Goal: Check status: Check status

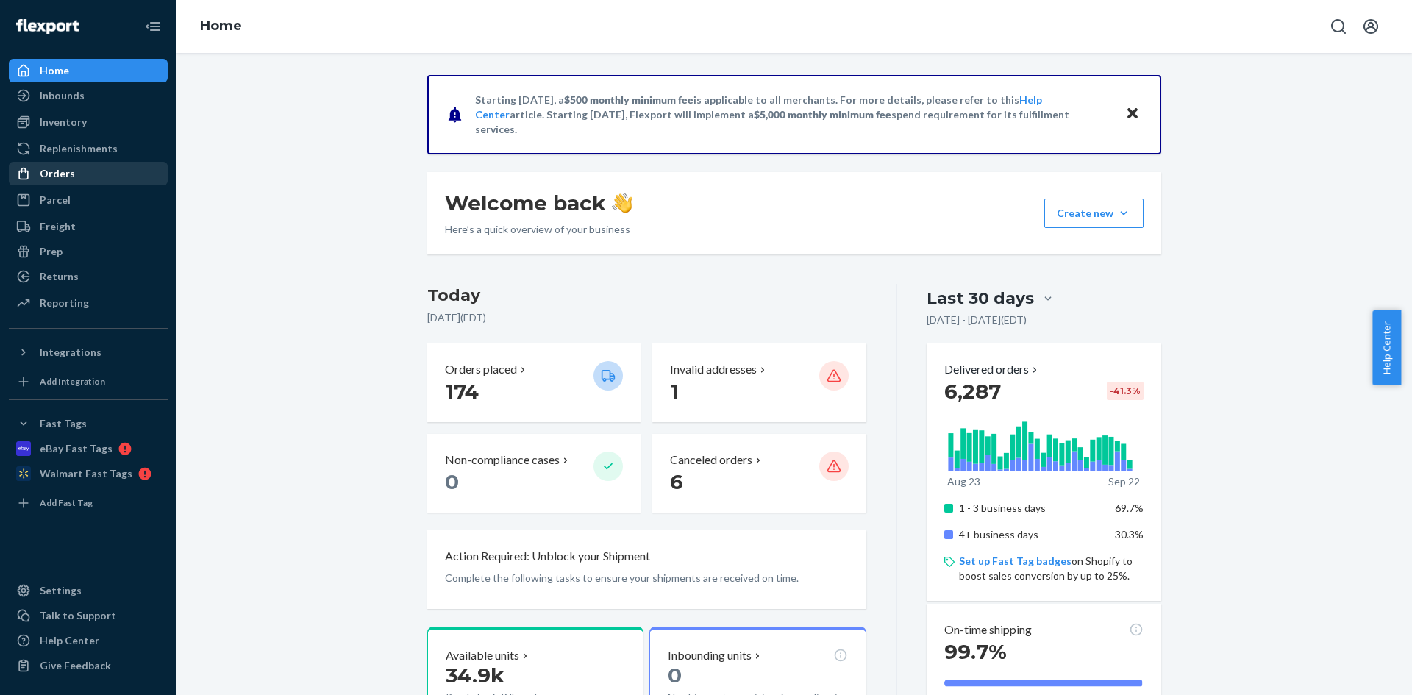
click at [79, 173] on div "Orders" at bounding box center [88, 173] width 156 height 21
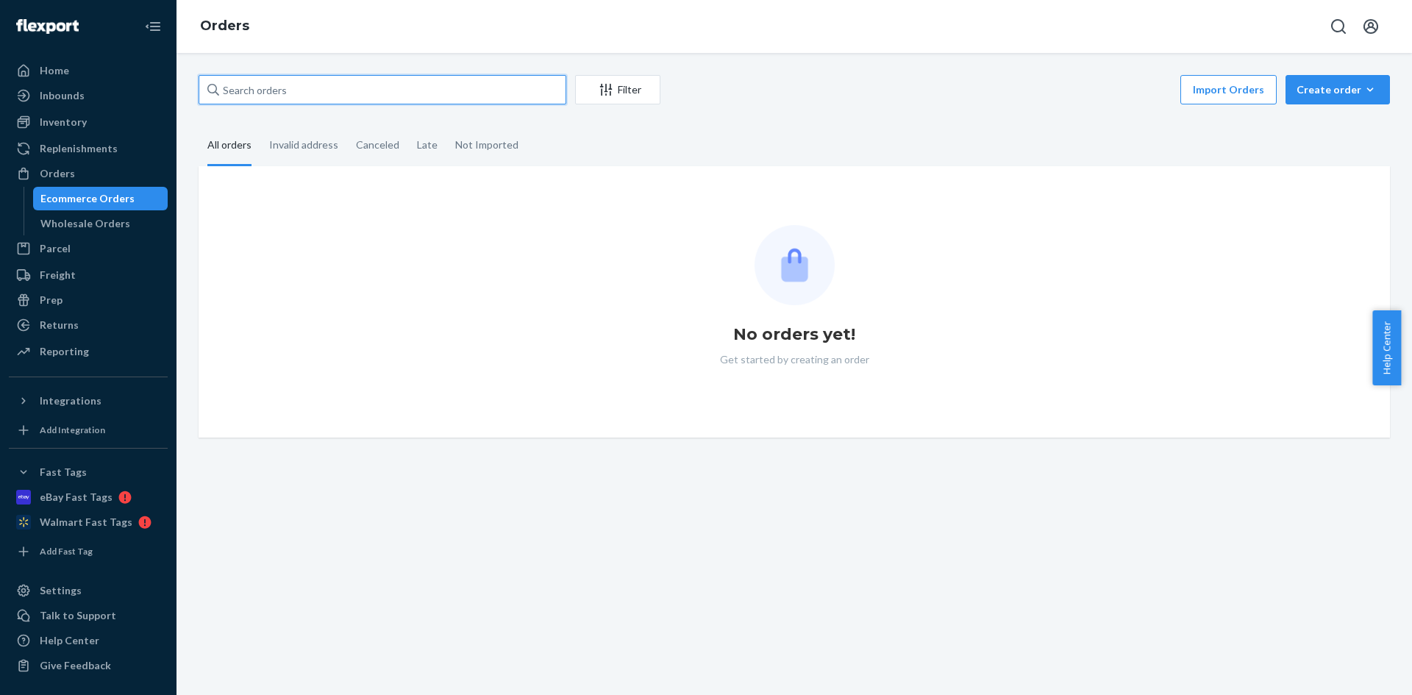
click at [310, 90] on input "text" at bounding box center [383, 89] width 368 height 29
paste input "CH3384707"
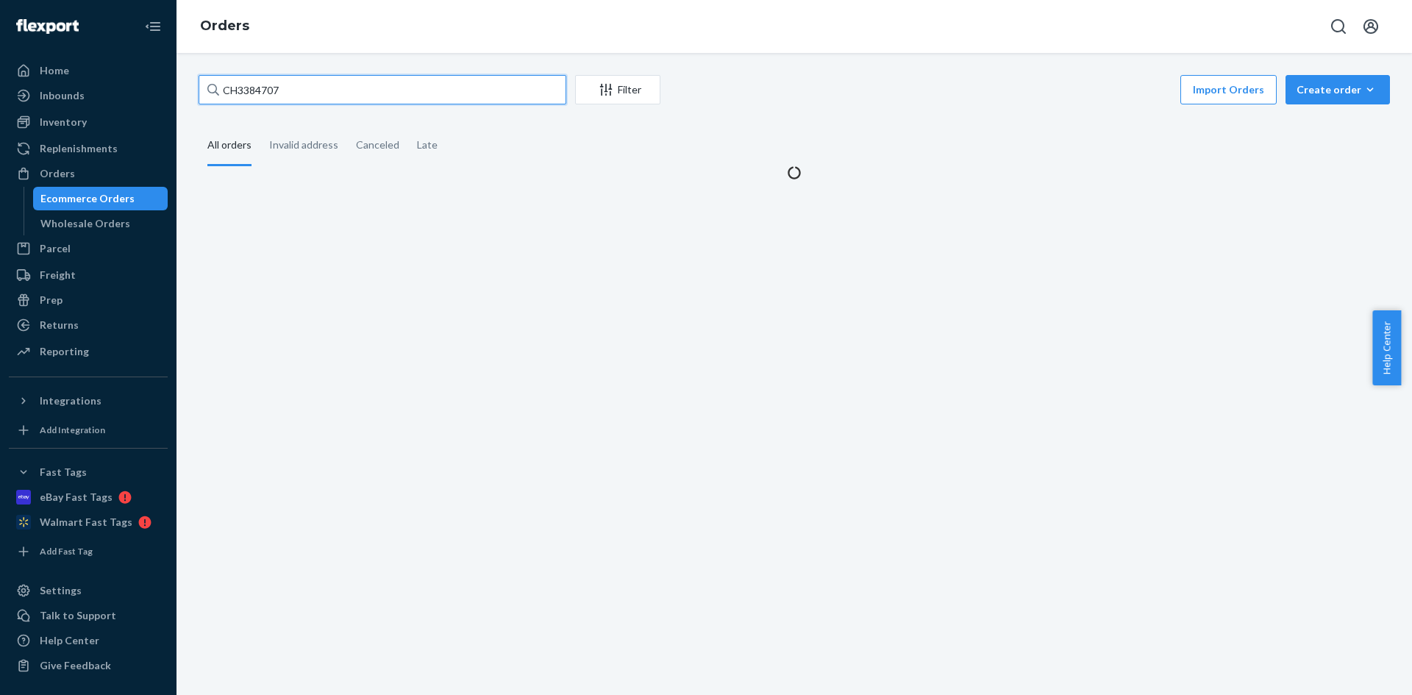
drag, startPoint x: 224, startPoint y: 88, endPoint x: 207, endPoint y: 83, distance: 17.7
click at [207, 83] on div "CH3384707" at bounding box center [383, 89] width 368 height 29
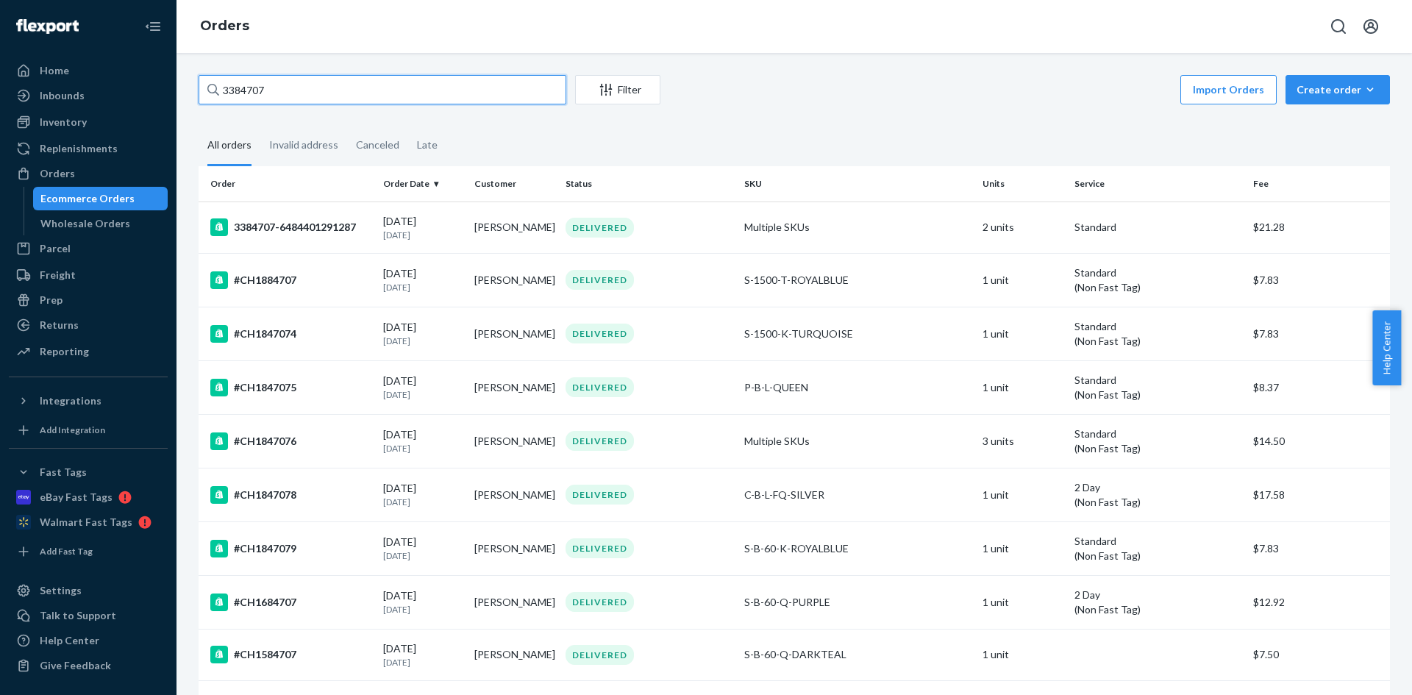
click at [280, 91] on input "3384707" at bounding box center [383, 89] width 368 height 29
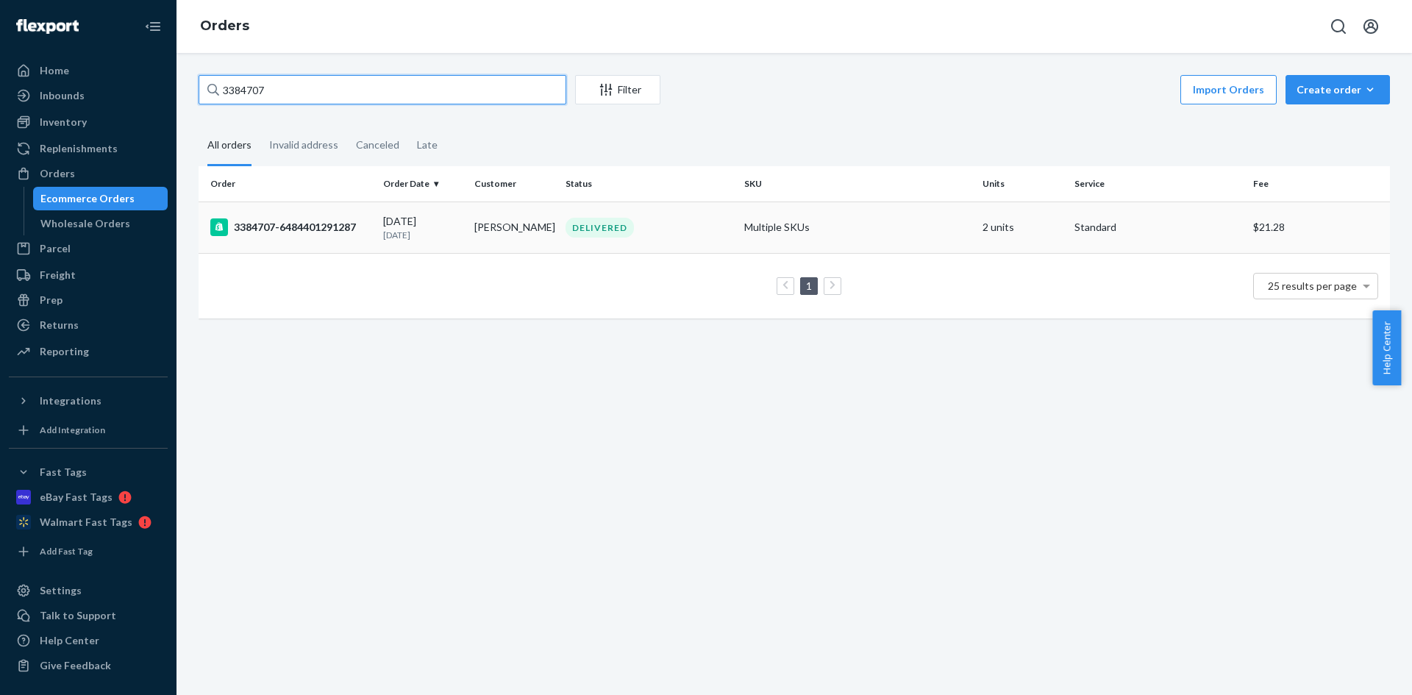
type input "3384707"
click at [490, 235] on td "[PERSON_NAME]" at bounding box center [514, 227] width 91 height 51
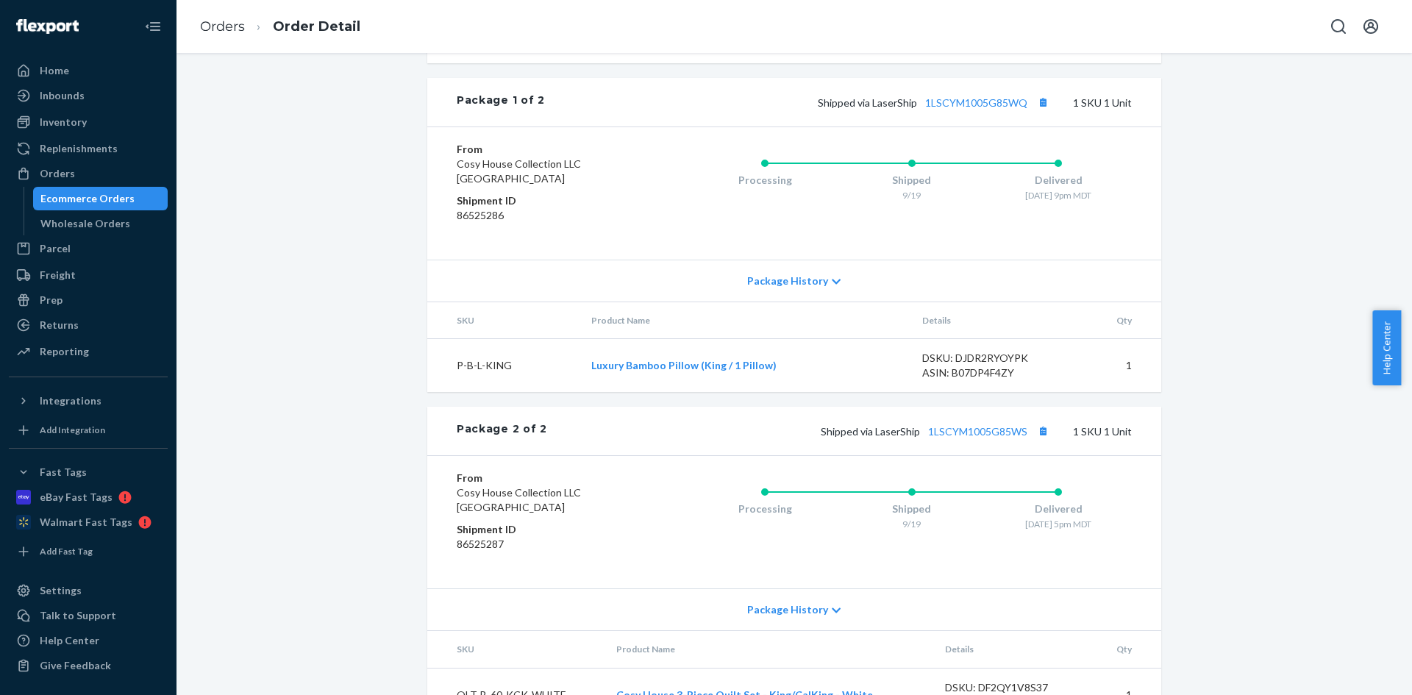
scroll to position [746, 0]
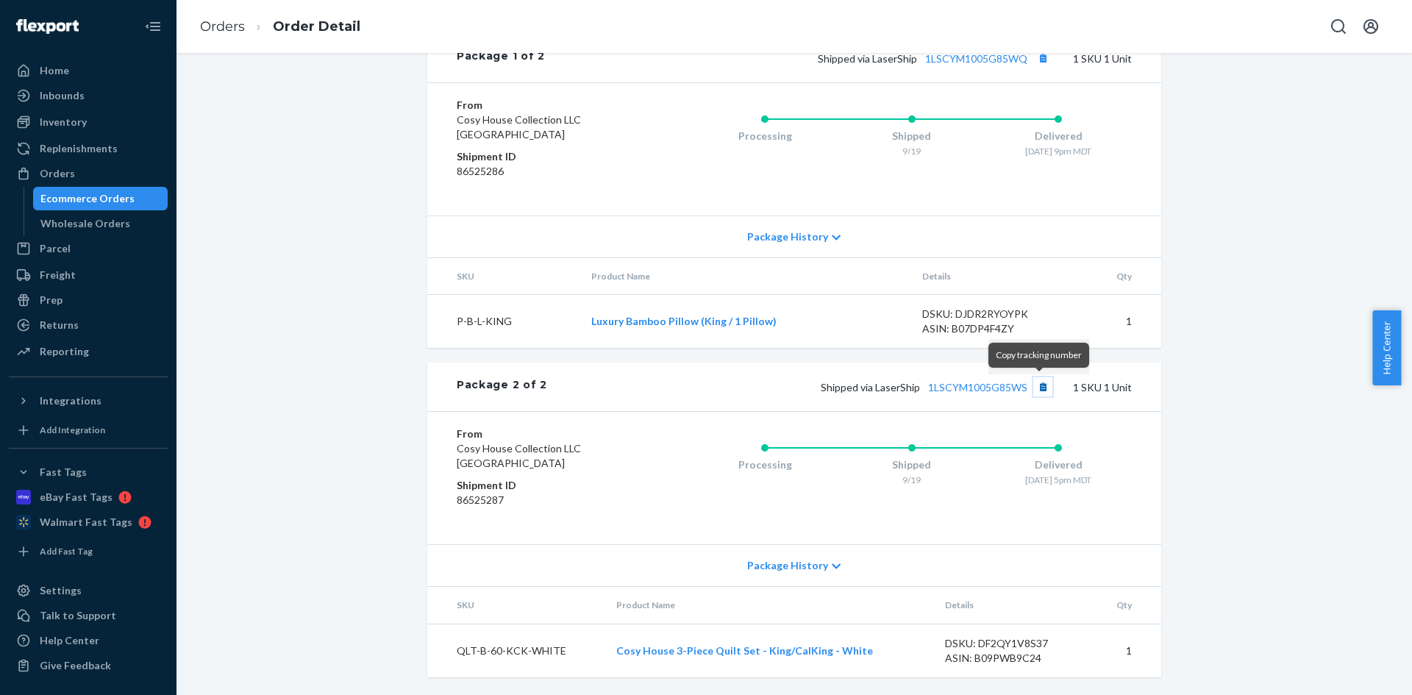
click at [1043, 391] on button "Copy tracking number" at bounding box center [1042, 386] width 19 height 19
click at [1039, 62] on button "Copy tracking number" at bounding box center [1042, 58] width 19 height 19
click at [1371, 26] on icon "Open account menu" at bounding box center [1371, 26] width 15 height 15
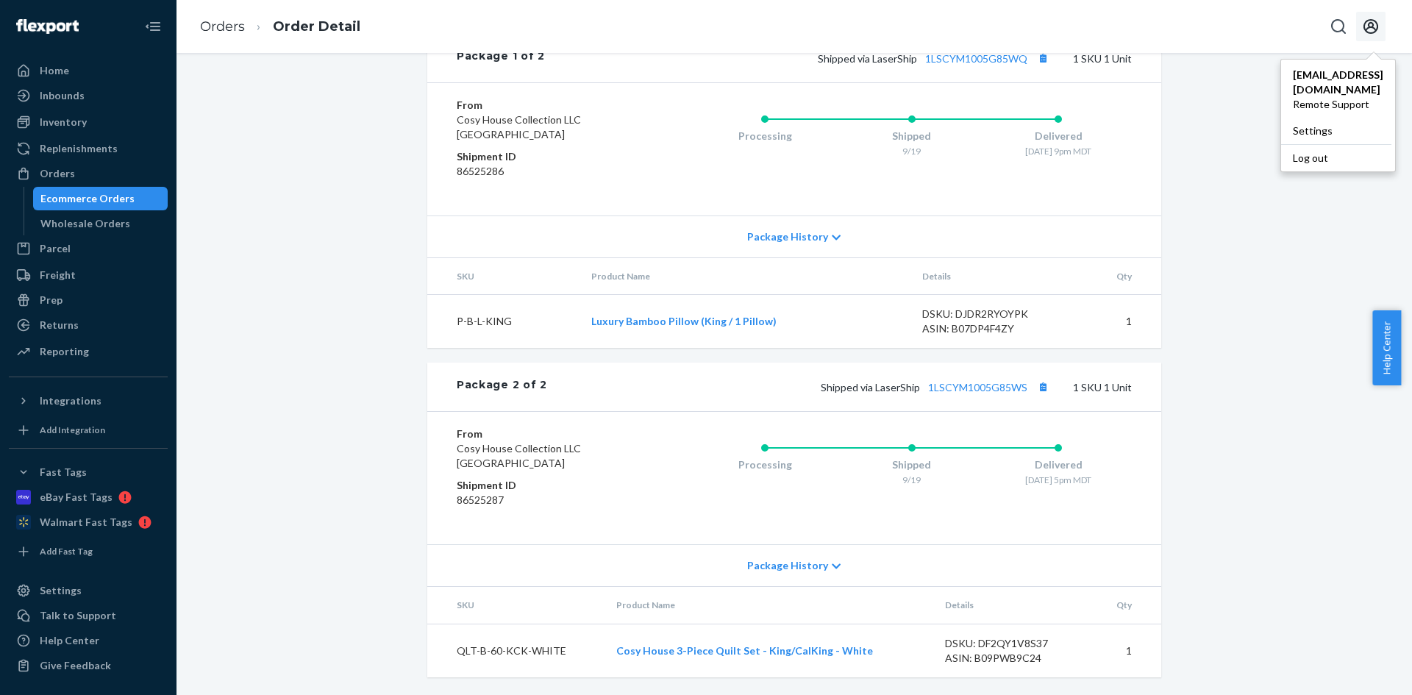
drag, startPoint x: 1295, startPoint y: 159, endPoint x: 769, endPoint y: 1, distance: 548.5
click at [1295, 159] on div "Log out" at bounding box center [1336, 157] width 110 height 27
